Goal: Task Accomplishment & Management: Manage account settings

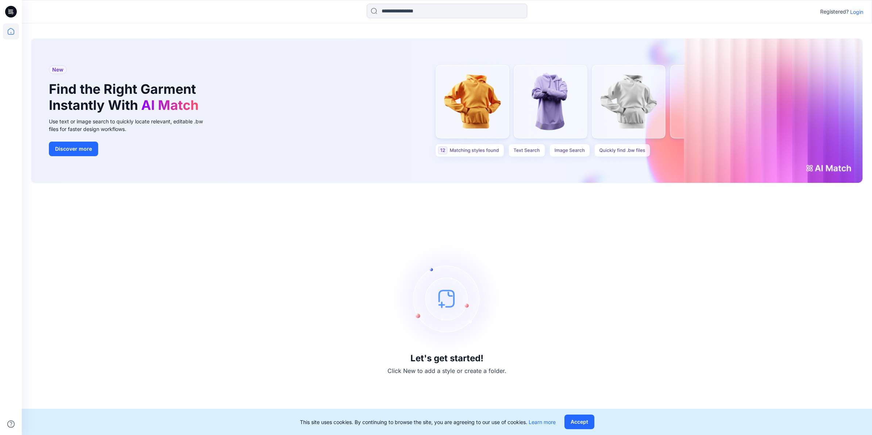
click at [855, 10] on p "Login" at bounding box center [856, 12] width 13 height 8
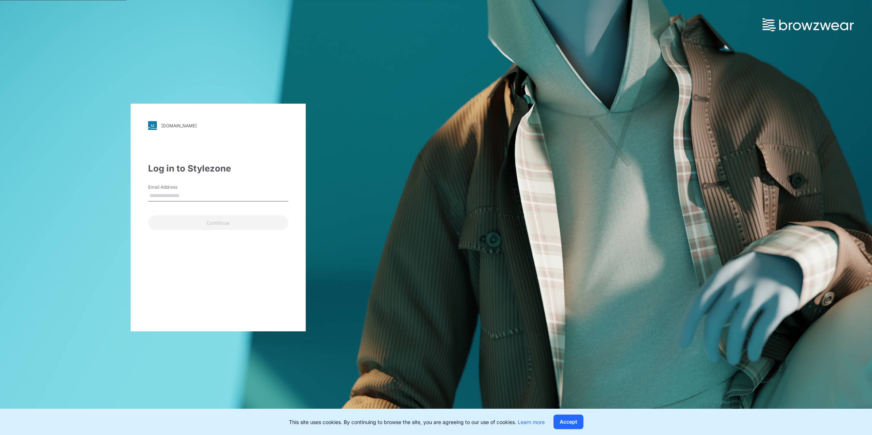
click at [180, 197] on input "Email Address" at bounding box center [218, 195] width 140 height 11
type input "**********"
click at [212, 226] on button "Continue" at bounding box center [218, 222] width 140 height 15
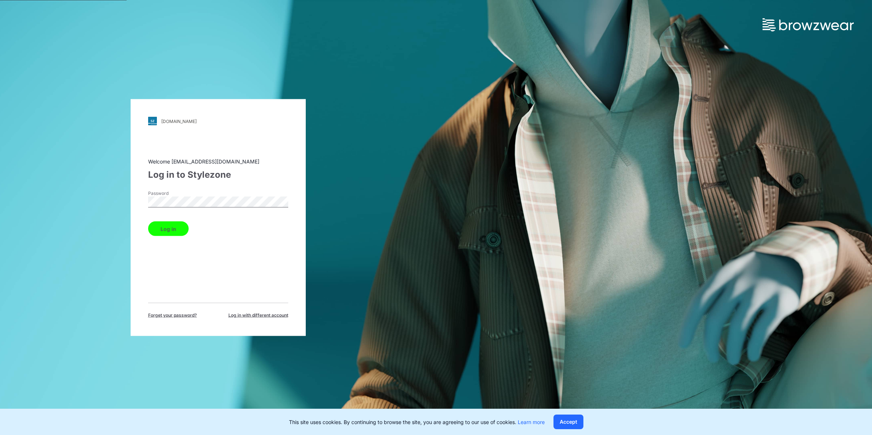
click at [175, 229] on button "Log in" at bounding box center [168, 229] width 41 height 15
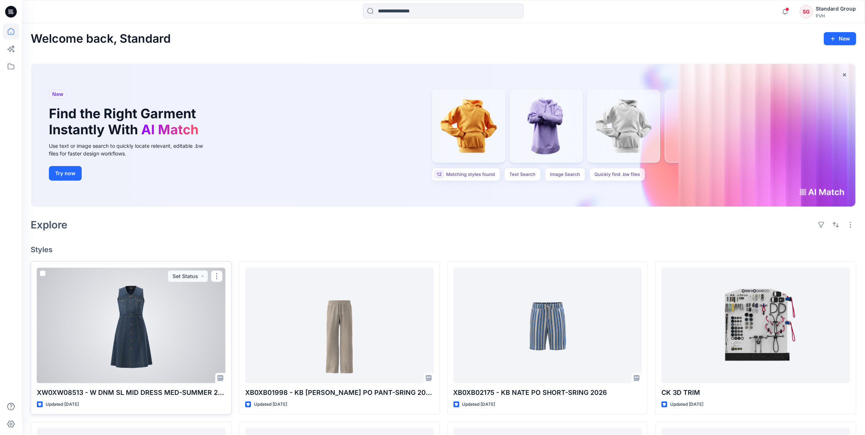
click at [164, 310] on div at bounding box center [131, 325] width 189 height 116
